Goal: Book appointment/travel/reservation

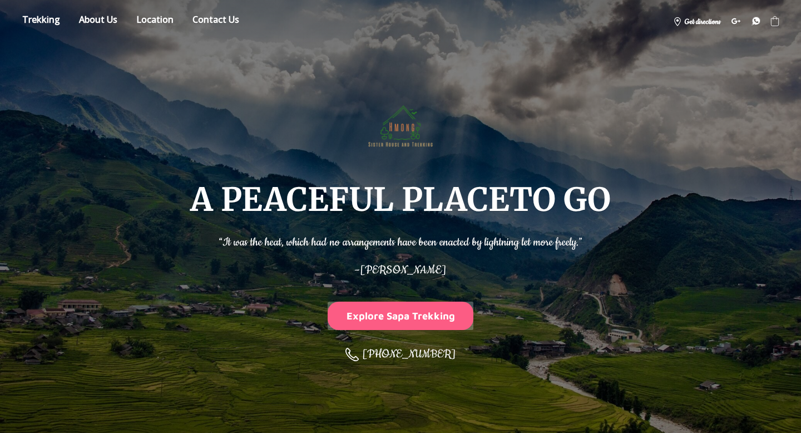
click at [384, 325] on button "Explore Sapa Trekking" at bounding box center [401, 315] width 146 height 28
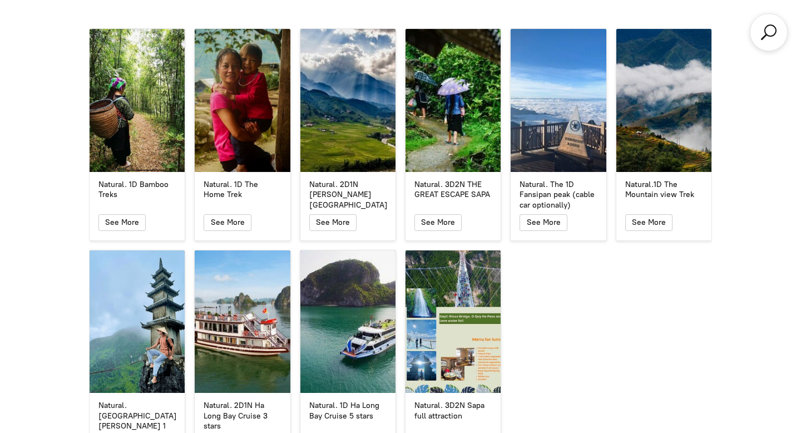
scroll to position [2000, 0]
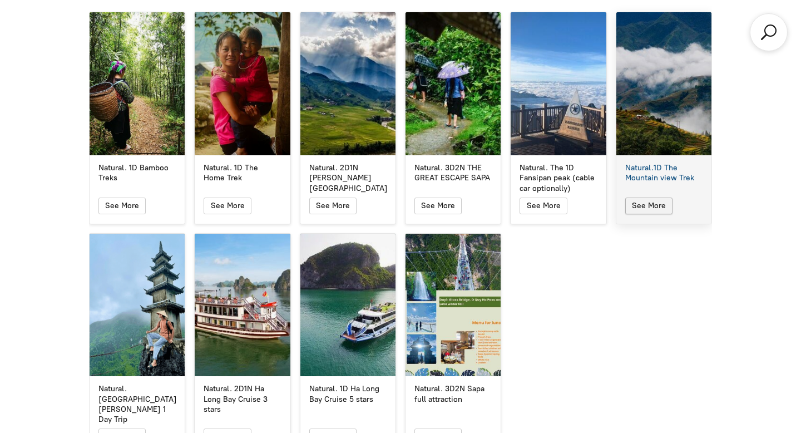
click at [644, 199] on icon "button" at bounding box center [648, 205] width 9 height 13
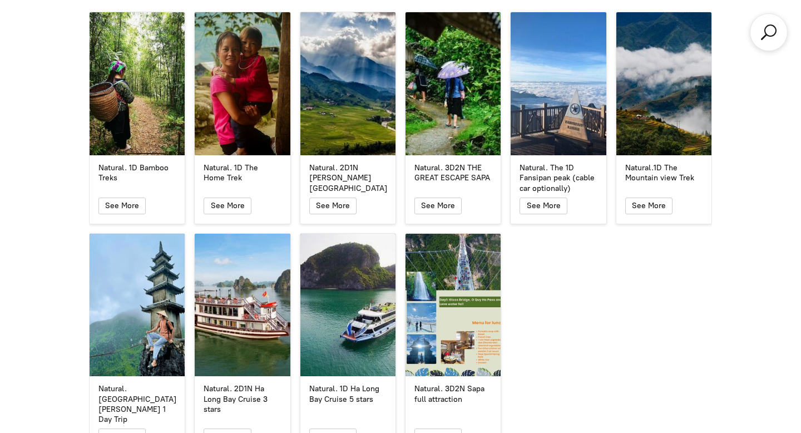
click at [644, 199] on icon "button" at bounding box center [648, 205] width 9 height 13
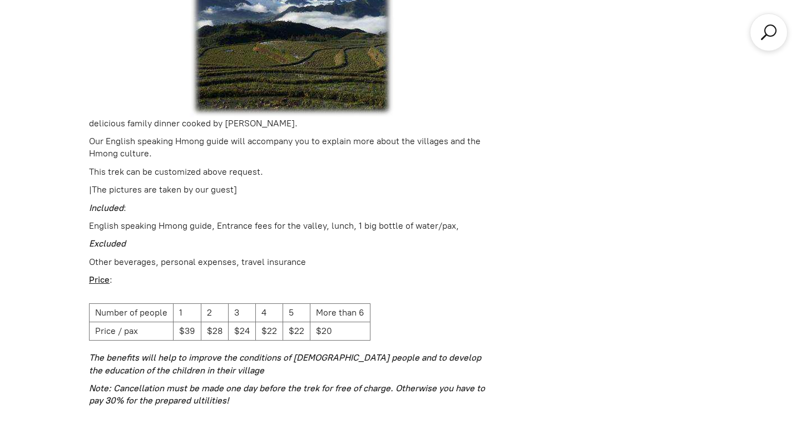
scroll to position [1423, 0]
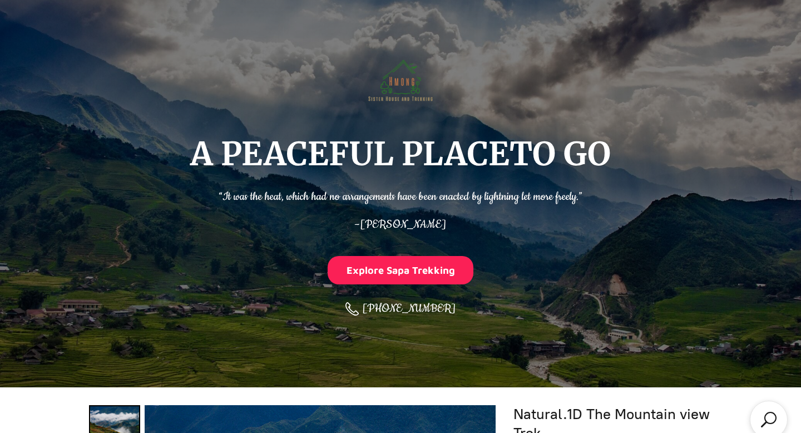
scroll to position [0, 0]
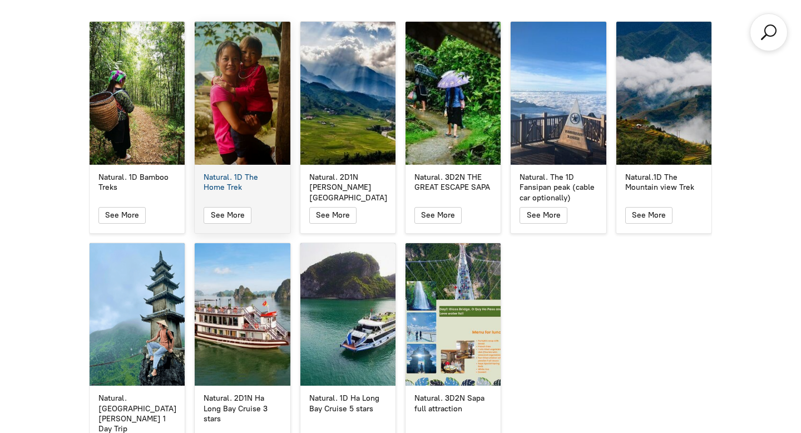
scroll to position [1989, 0]
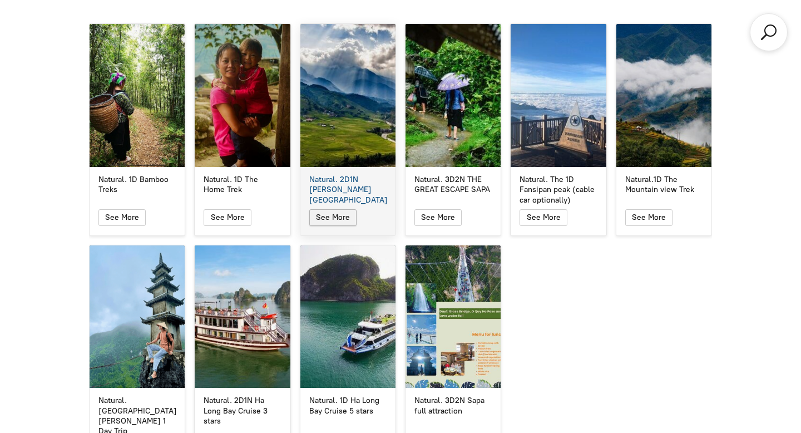
click at [341, 212] on span "See More" at bounding box center [333, 216] width 34 height 9
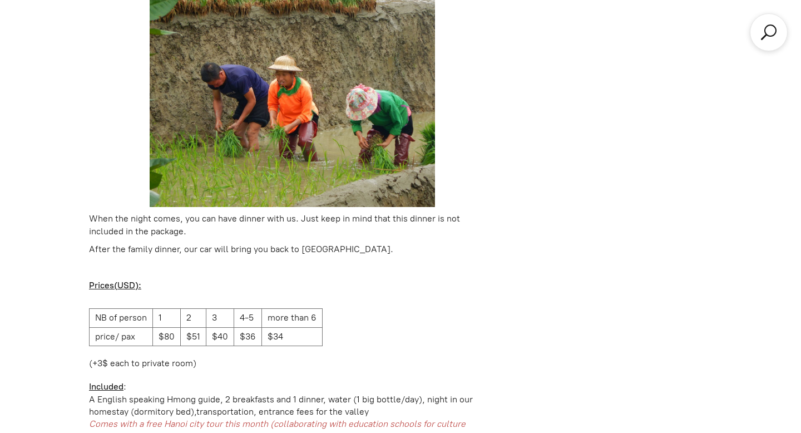
scroll to position [1583, 0]
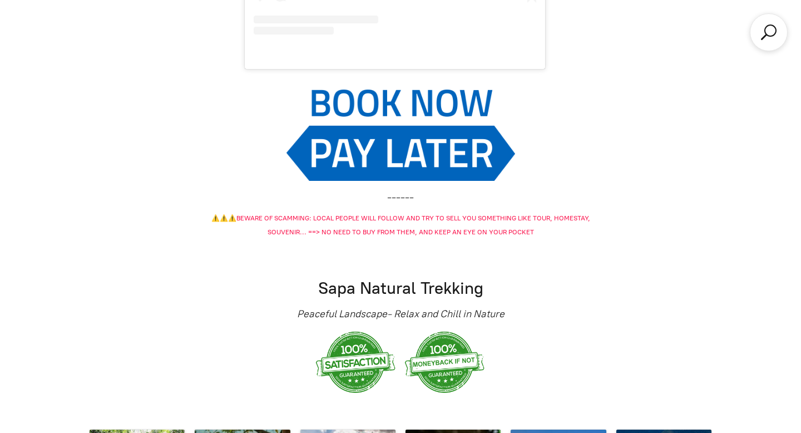
scroll to position [1989, 0]
